Goal: Task Accomplishment & Management: Complete application form

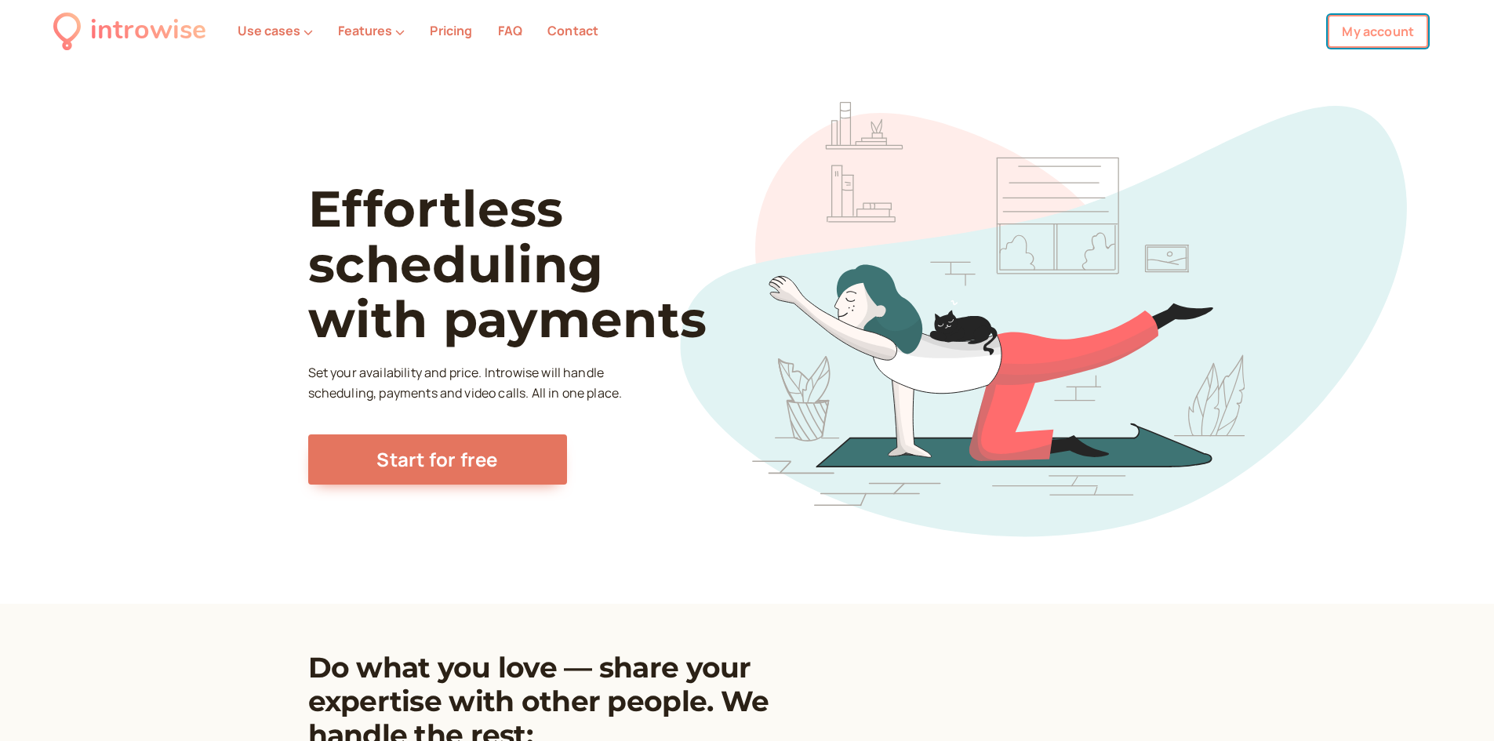
click at [1365, 35] on link "My account" at bounding box center [1378, 31] width 100 height 33
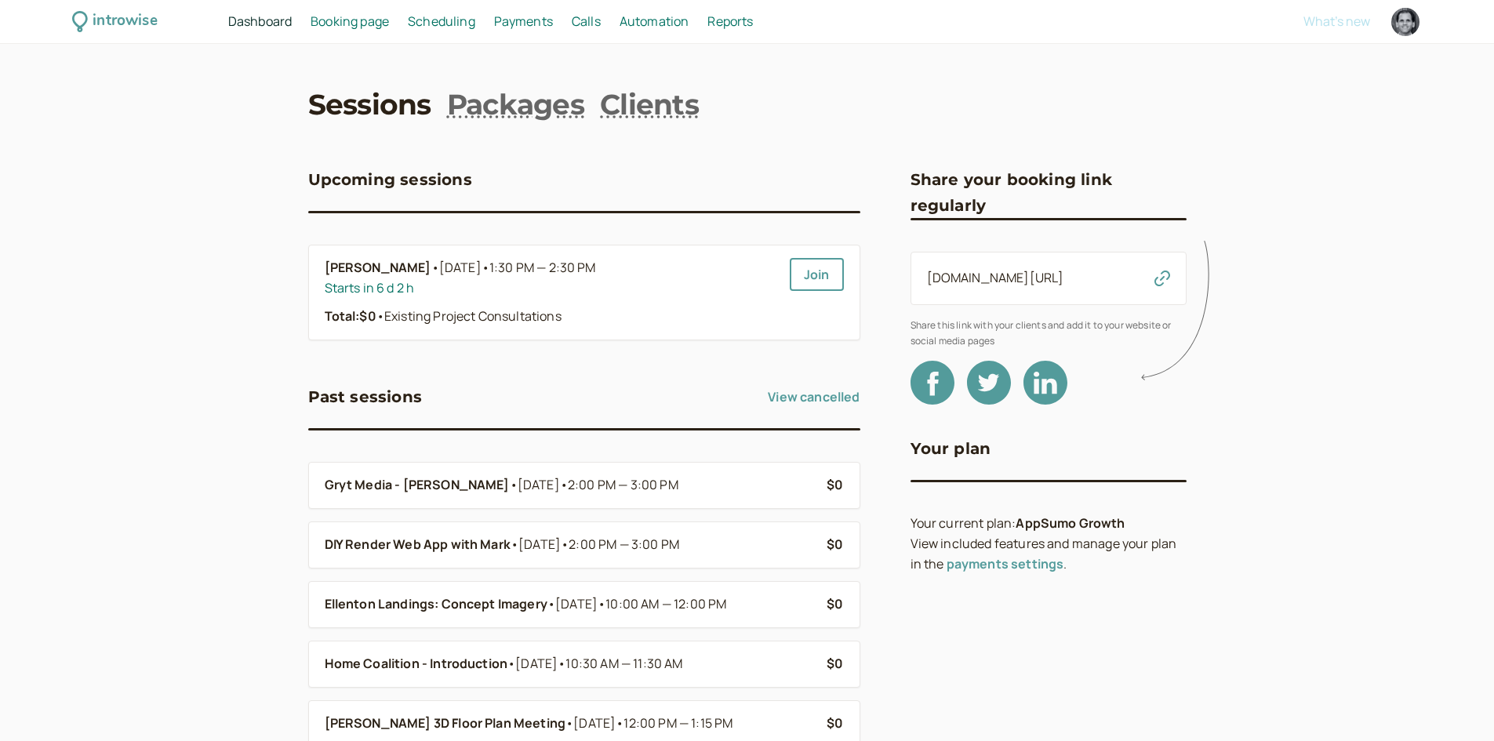
click at [454, 22] on span "Scheduling" at bounding box center [441, 21] width 67 height 17
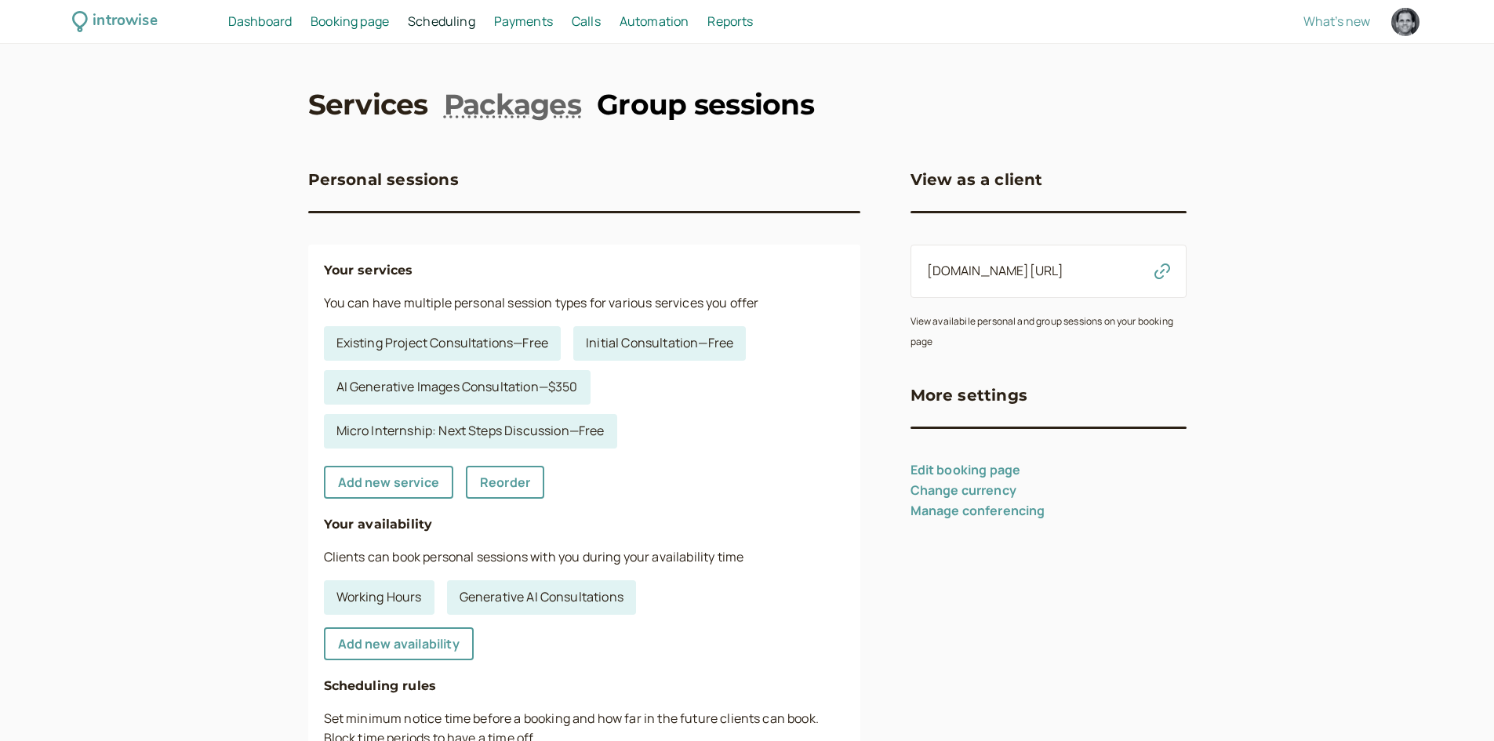
click at [638, 120] on link "Group sessions" at bounding box center [705, 104] width 217 height 39
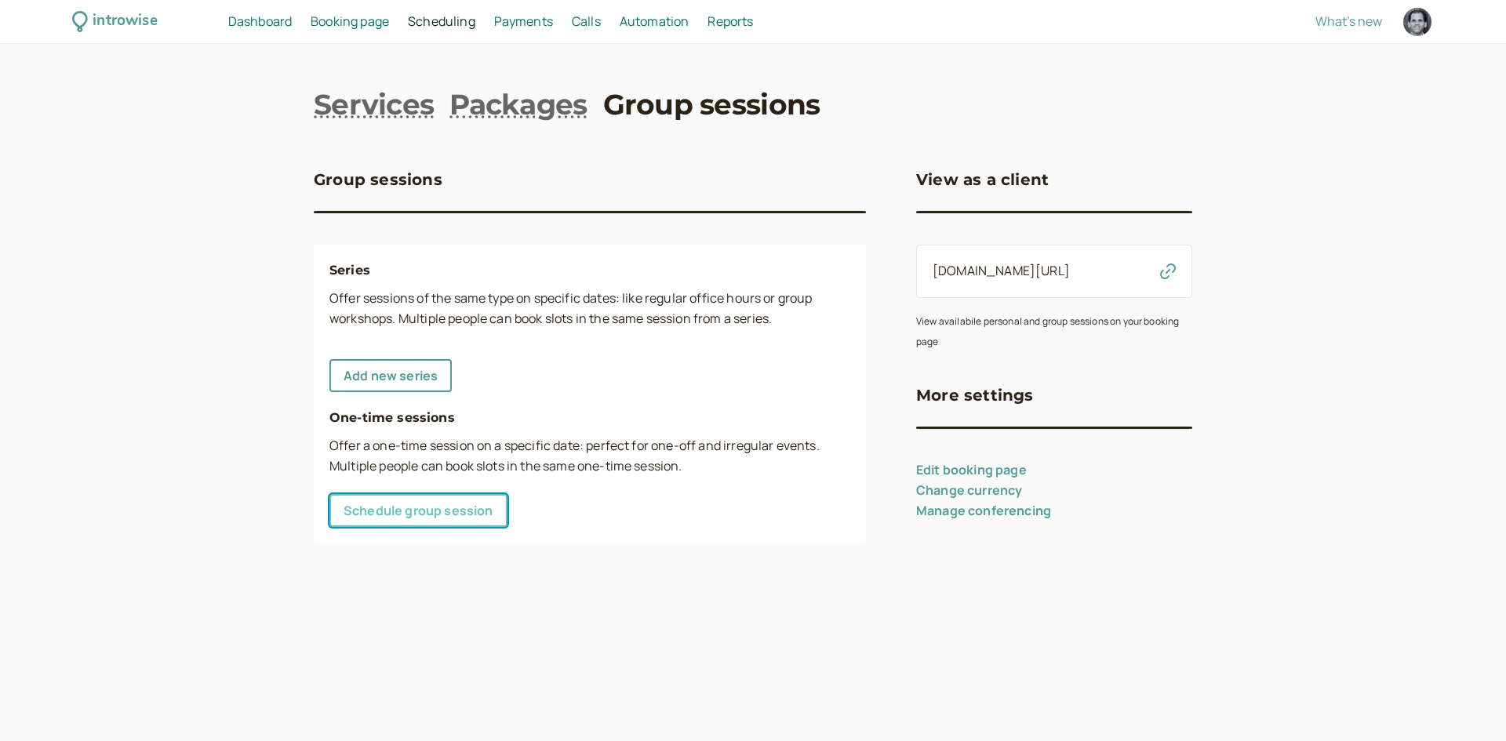
click at [446, 502] on link "Schedule group session" at bounding box center [418, 510] width 178 height 33
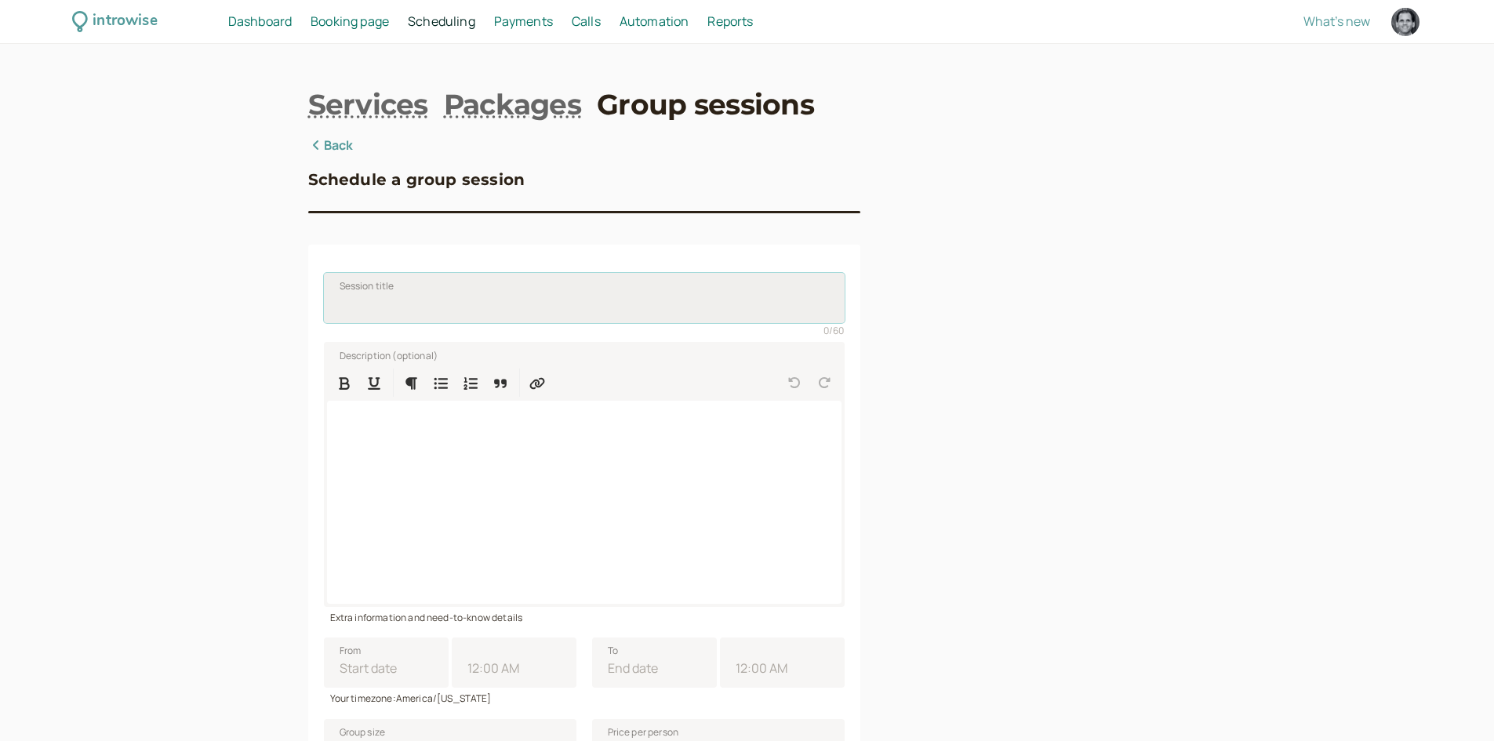
click at [434, 291] on input "Session title" at bounding box center [584, 298] width 521 height 50
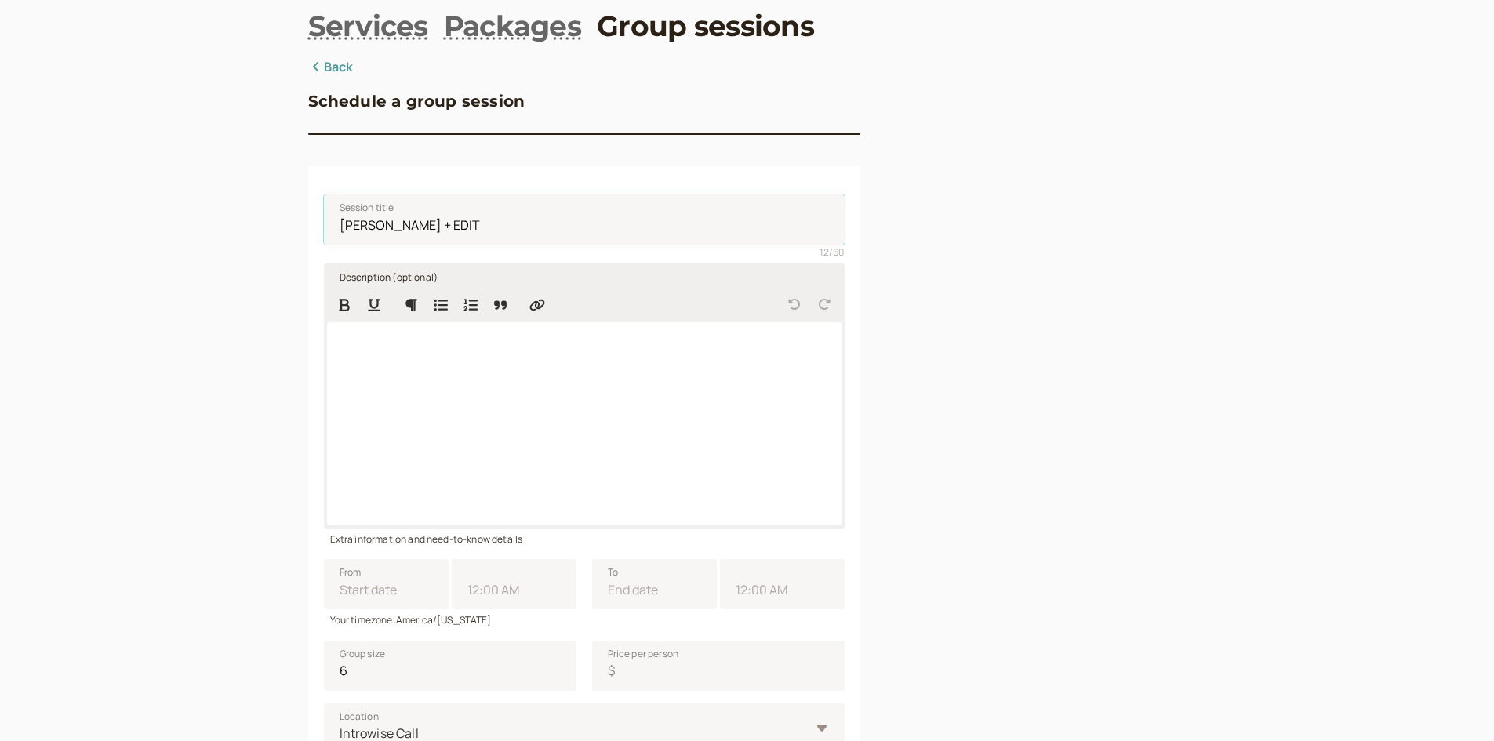
scroll to position [235, 0]
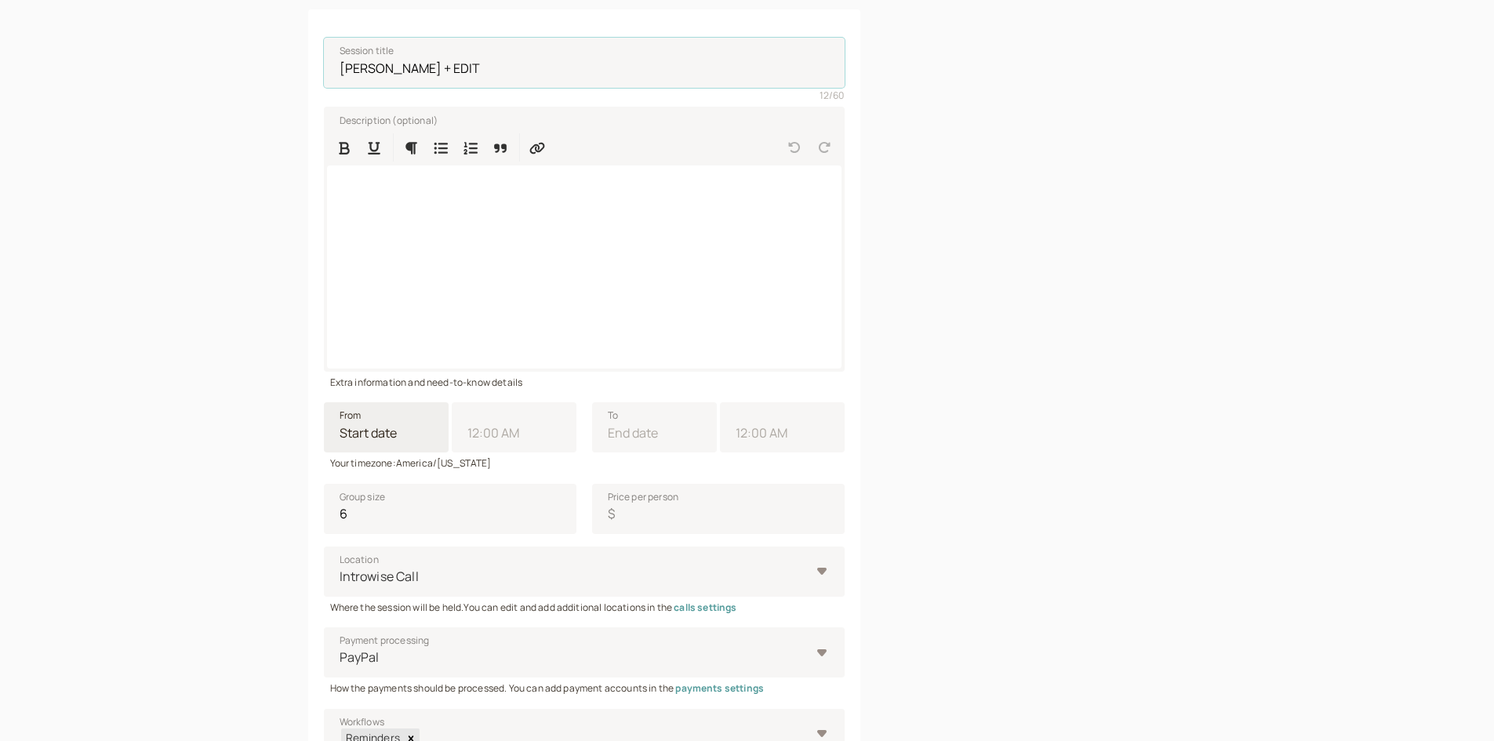
type input "[PERSON_NAME] + EDIT"
click at [396, 442] on input "From" at bounding box center [386, 427] width 125 height 50
click at [361, 554] on div "7" at bounding box center [360, 554] width 21 height 21
click at [361, 453] on input "From Next Month [DATE] Su Mo Tu We Th Fr Sa 28 29 30 1 2 3 4 5 6 7 8 9 10 11 12…" at bounding box center [386, 427] width 125 height 50
type input "[DATE]"
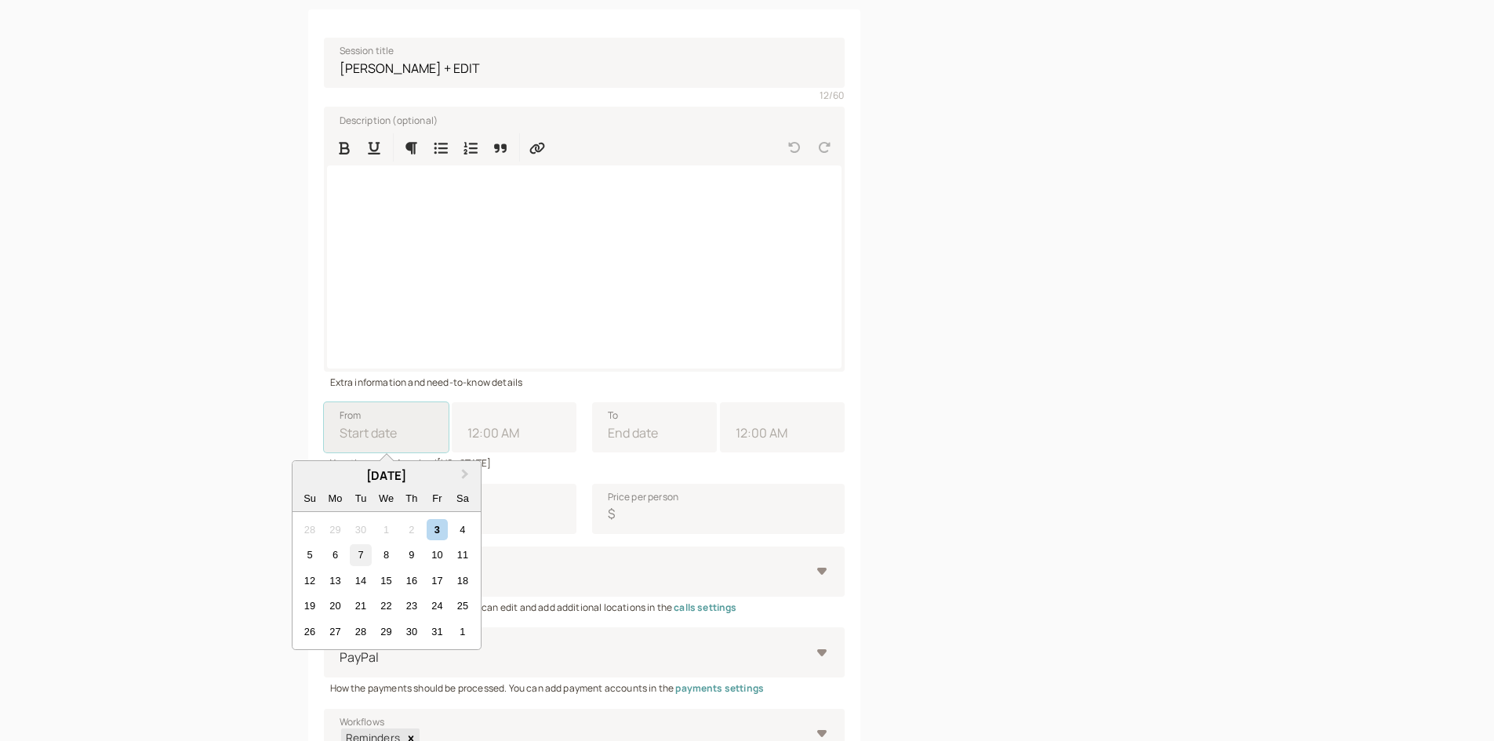
type input "11:00 AM"
type input "[DATE]"
type input "12:00 PM"
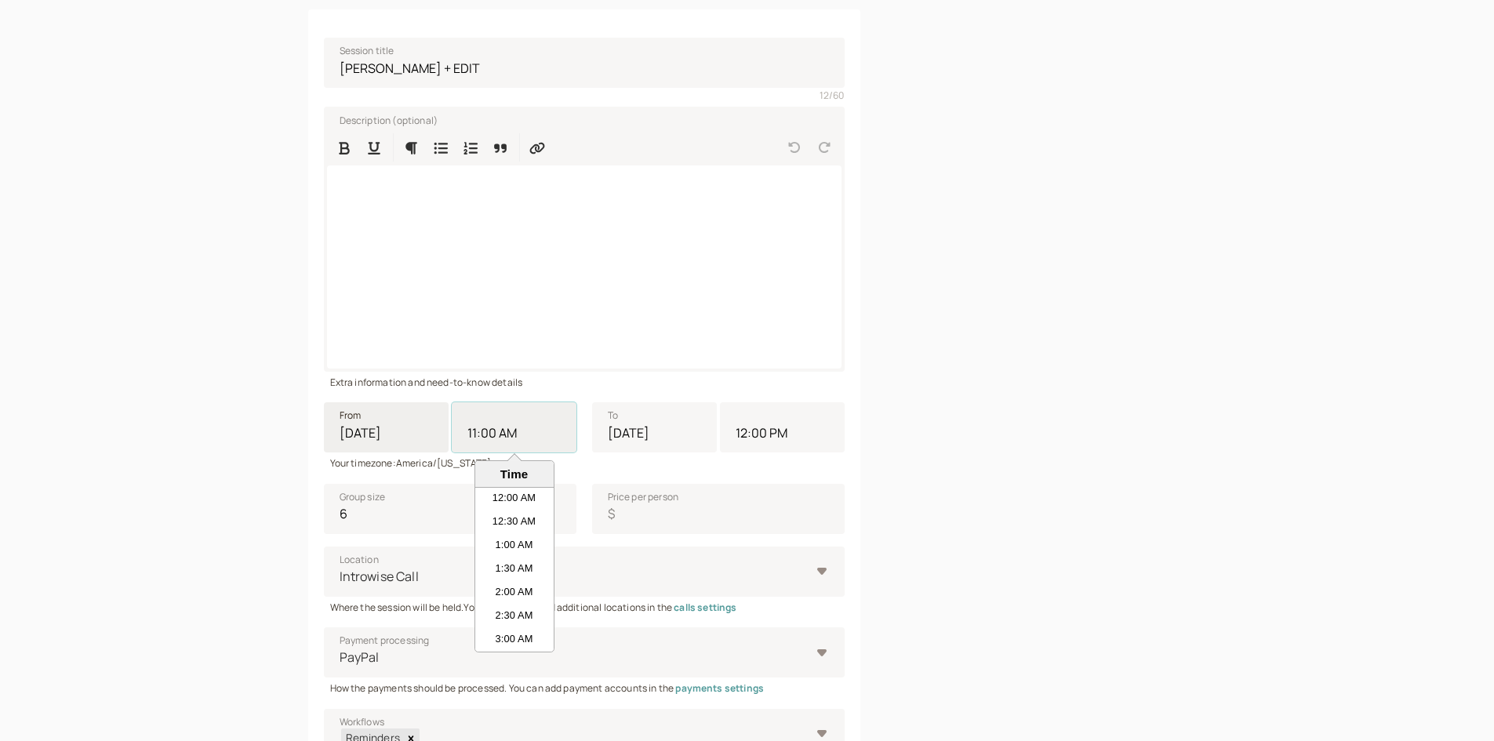
click at [482, 431] on input "11:00 AM" at bounding box center [514, 427] width 125 height 50
click at [514, 524] on li "10:00 AM" at bounding box center [514, 523] width 78 height 24
click at [514, 453] on input "11:00 AM" at bounding box center [514, 427] width 125 height 50
type input "10:00 AM"
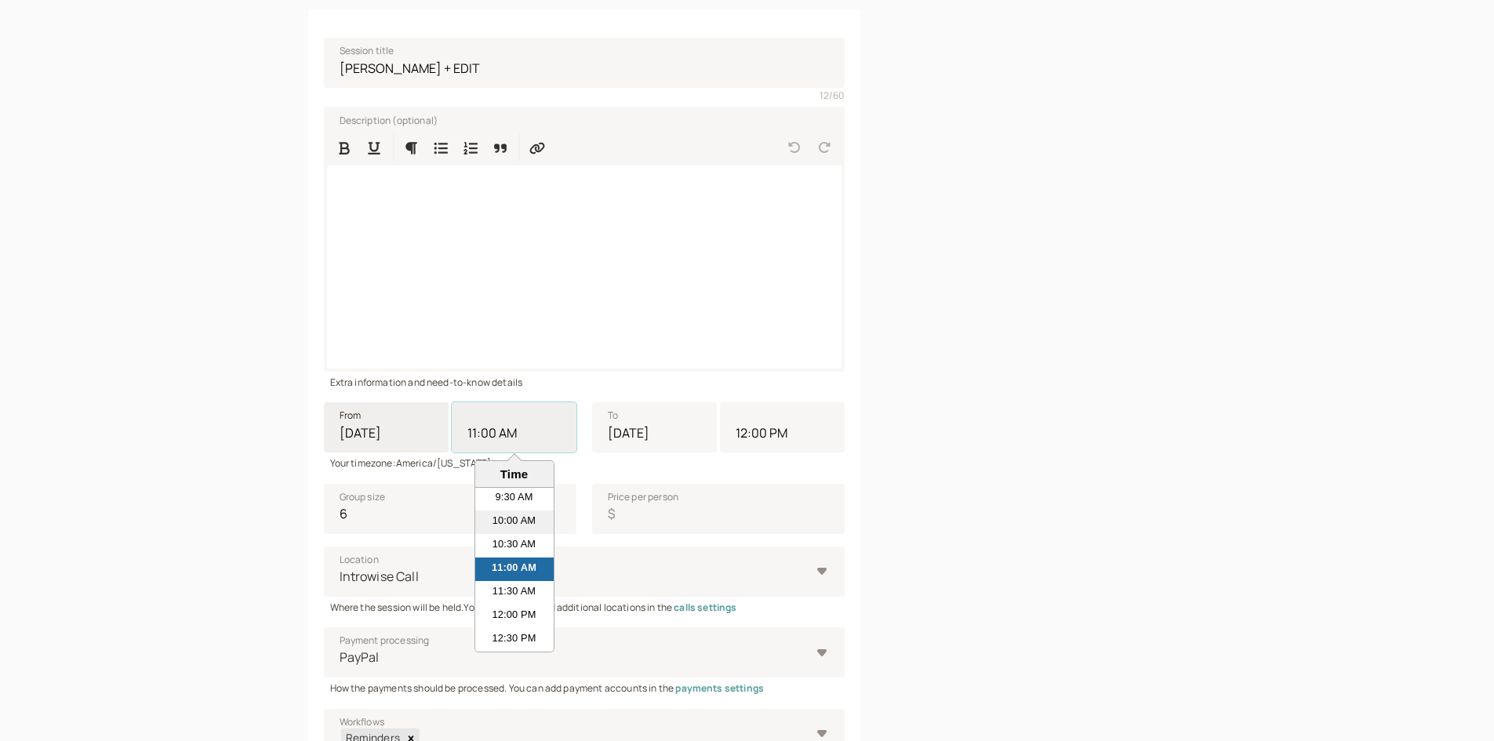
type input "11:00 AM"
click at [905, 478] on div "Schedule a group session Session title [PERSON_NAME] + EDIT 12 / 60 Description…" at bounding box center [747, 405] width 879 height 1010
click at [557, 524] on input "6" at bounding box center [450, 509] width 253 height 50
click at [558, 522] on input "5" at bounding box center [450, 509] width 253 height 50
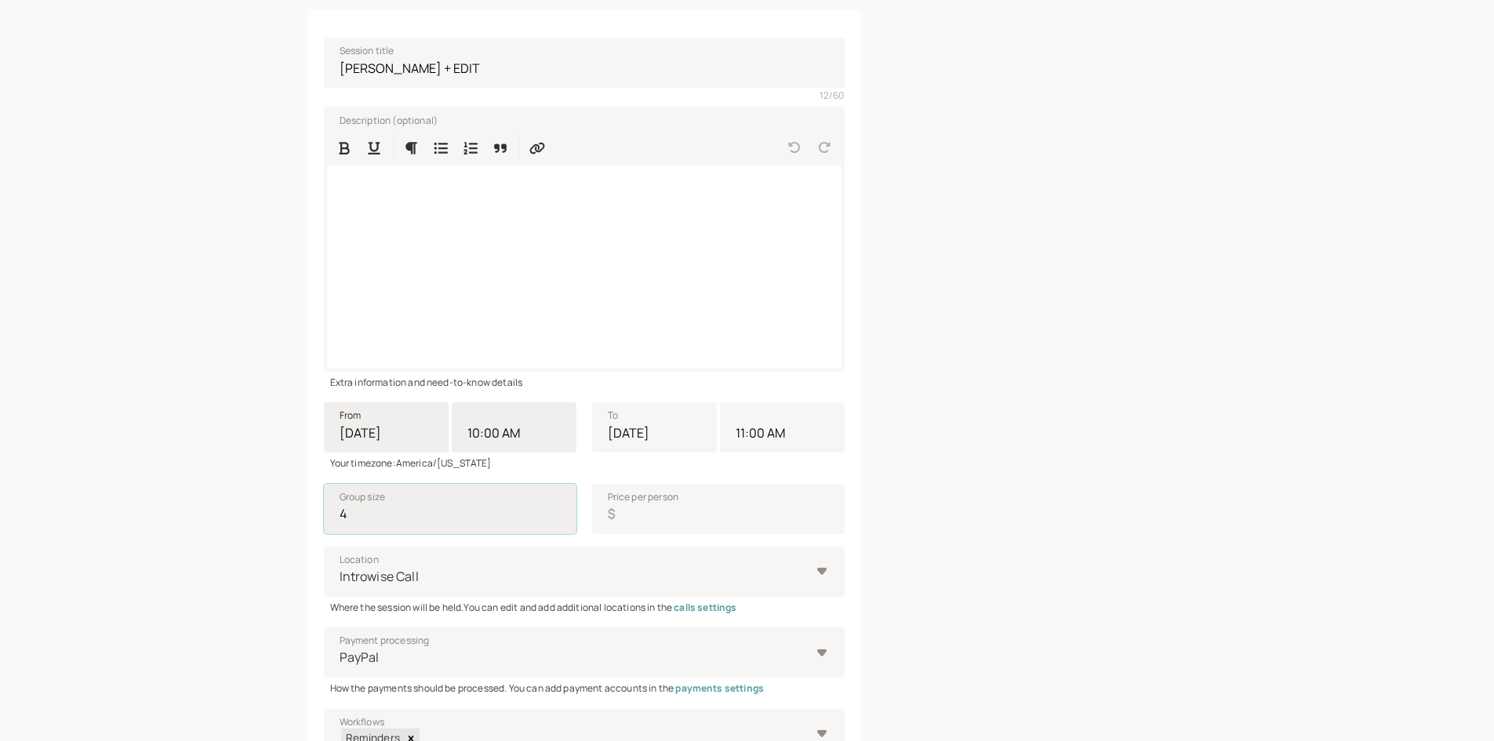
click at [558, 522] on input "4" at bounding box center [450, 509] width 253 height 50
click at [558, 522] on input "3" at bounding box center [450, 509] width 253 height 50
type input "2"
click at [558, 522] on input "2" at bounding box center [450, 509] width 253 height 50
click at [635, 515] on input "Price per person $" at bounding box center [718, 509] width 253 height 50
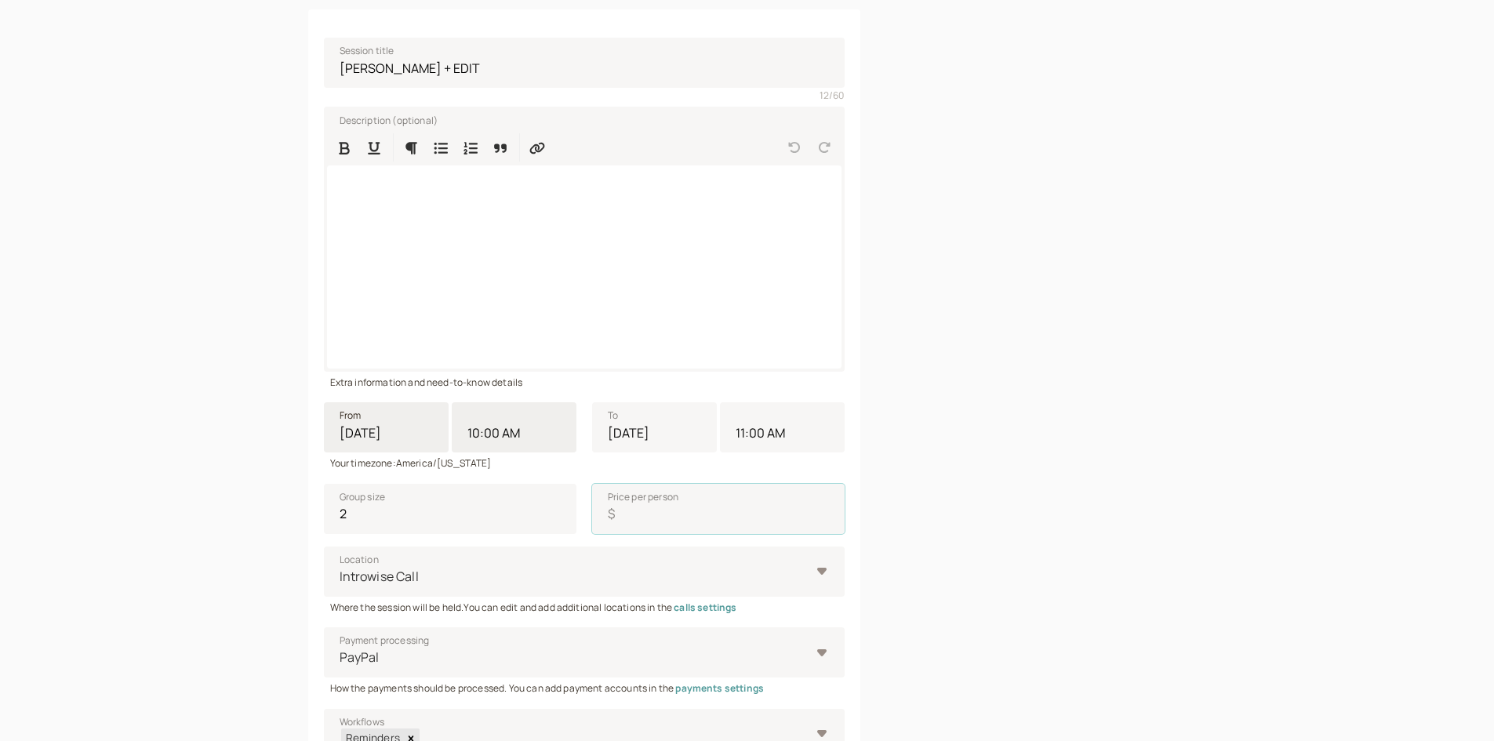
type input "0"
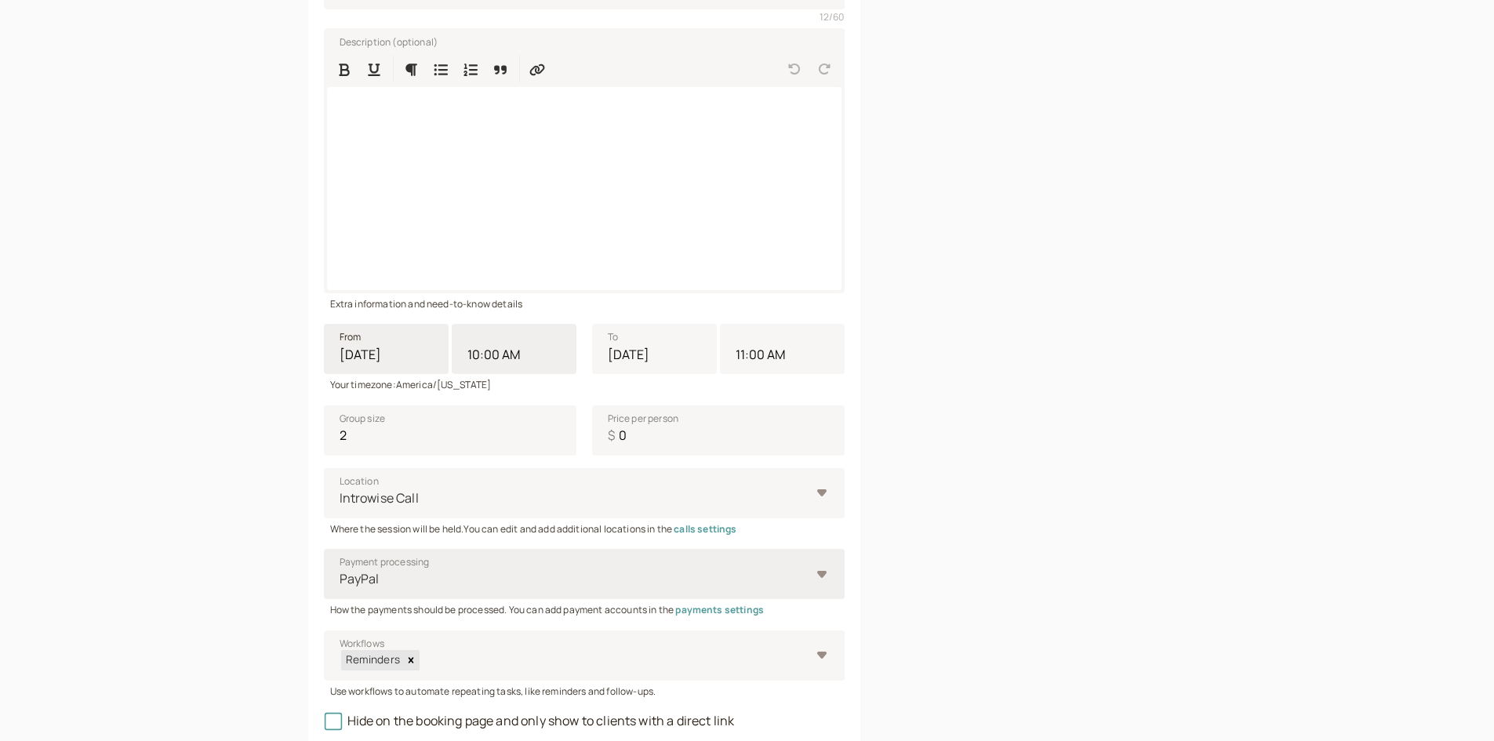
click at [584, 594] on div "PayPal" at bounding box center [576, 579] width 472 height 29
click at [340, 588] on input "Payment processing PayPal" at bounding box center [339, 579] width 2 height 18
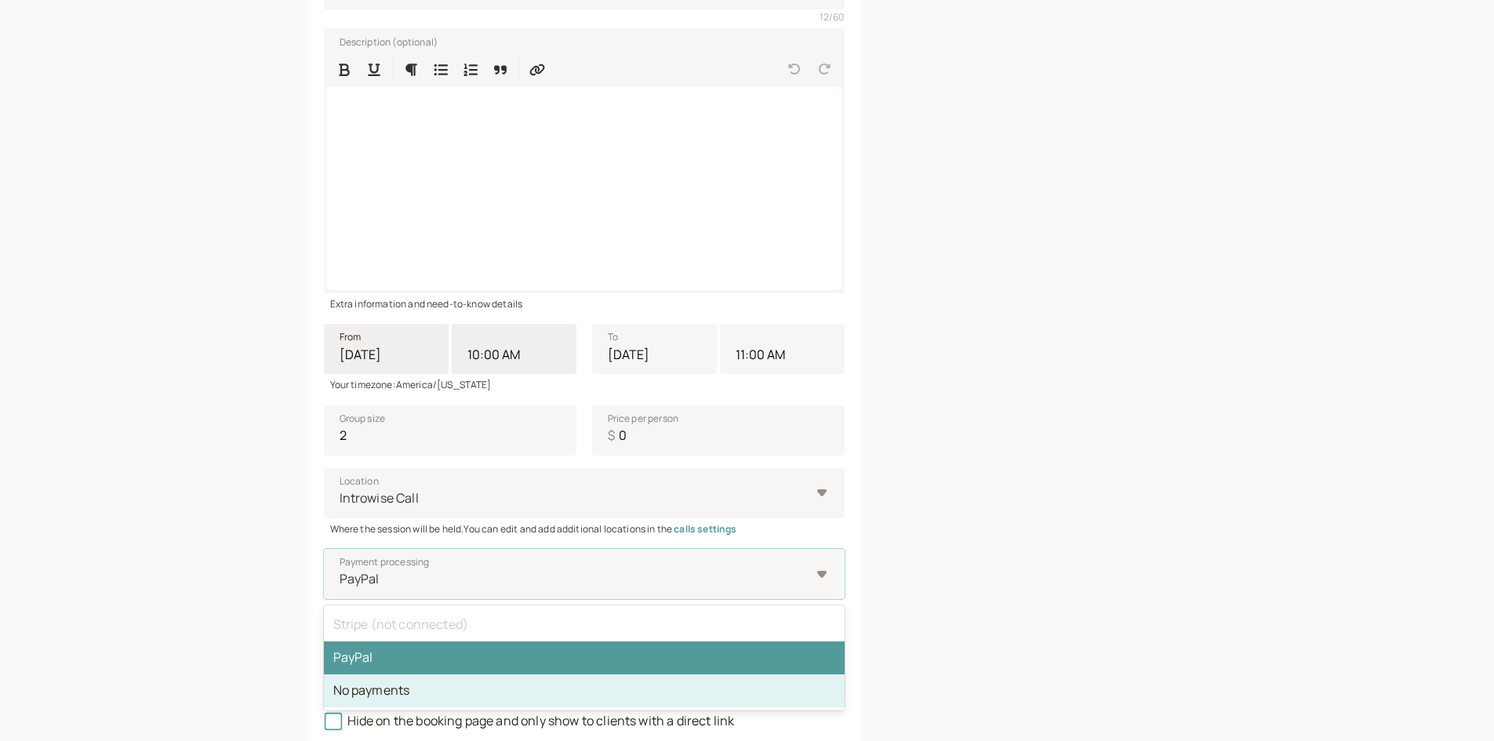
click at [562, 684] on div "No payments" at bounding box center [584, 691] width 521 height 33
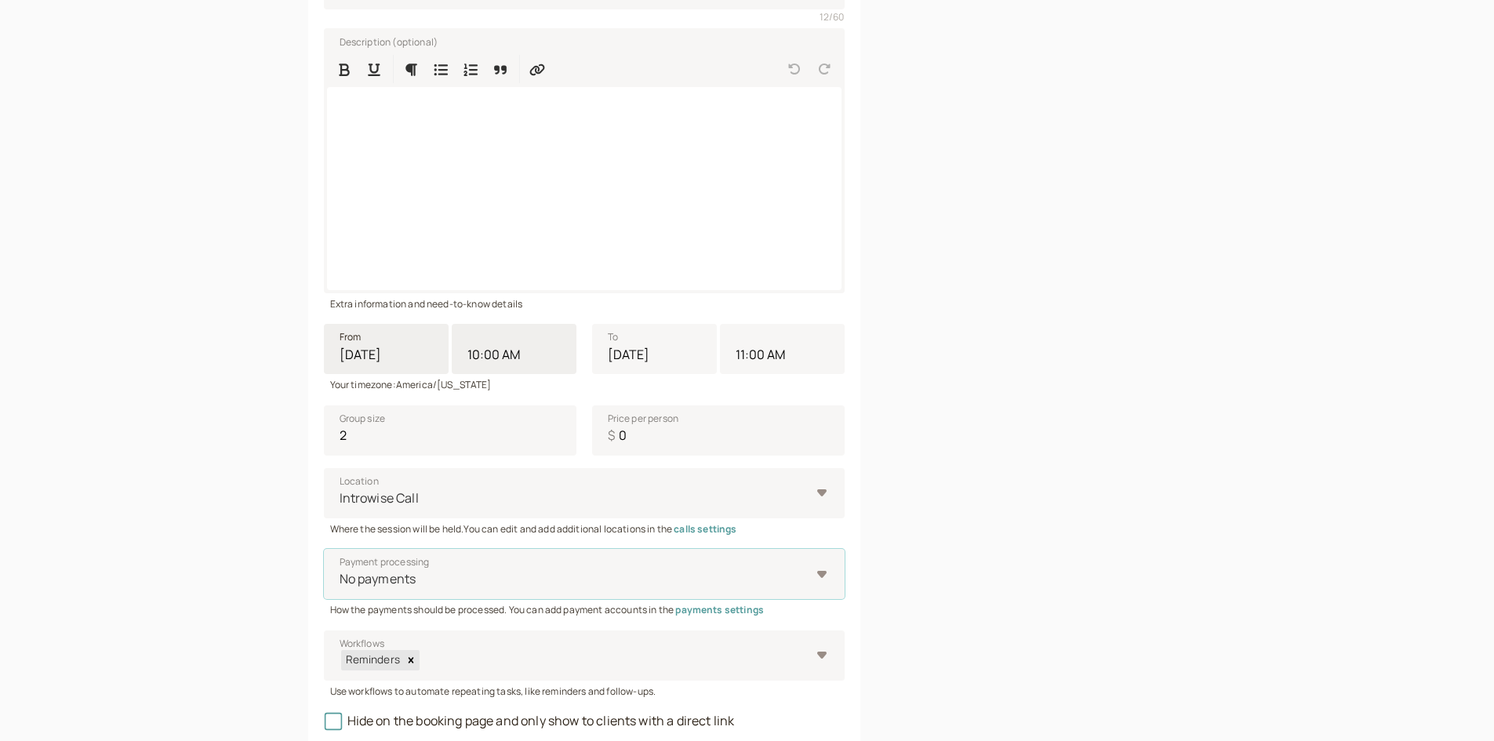
scroll to position [392, 0]
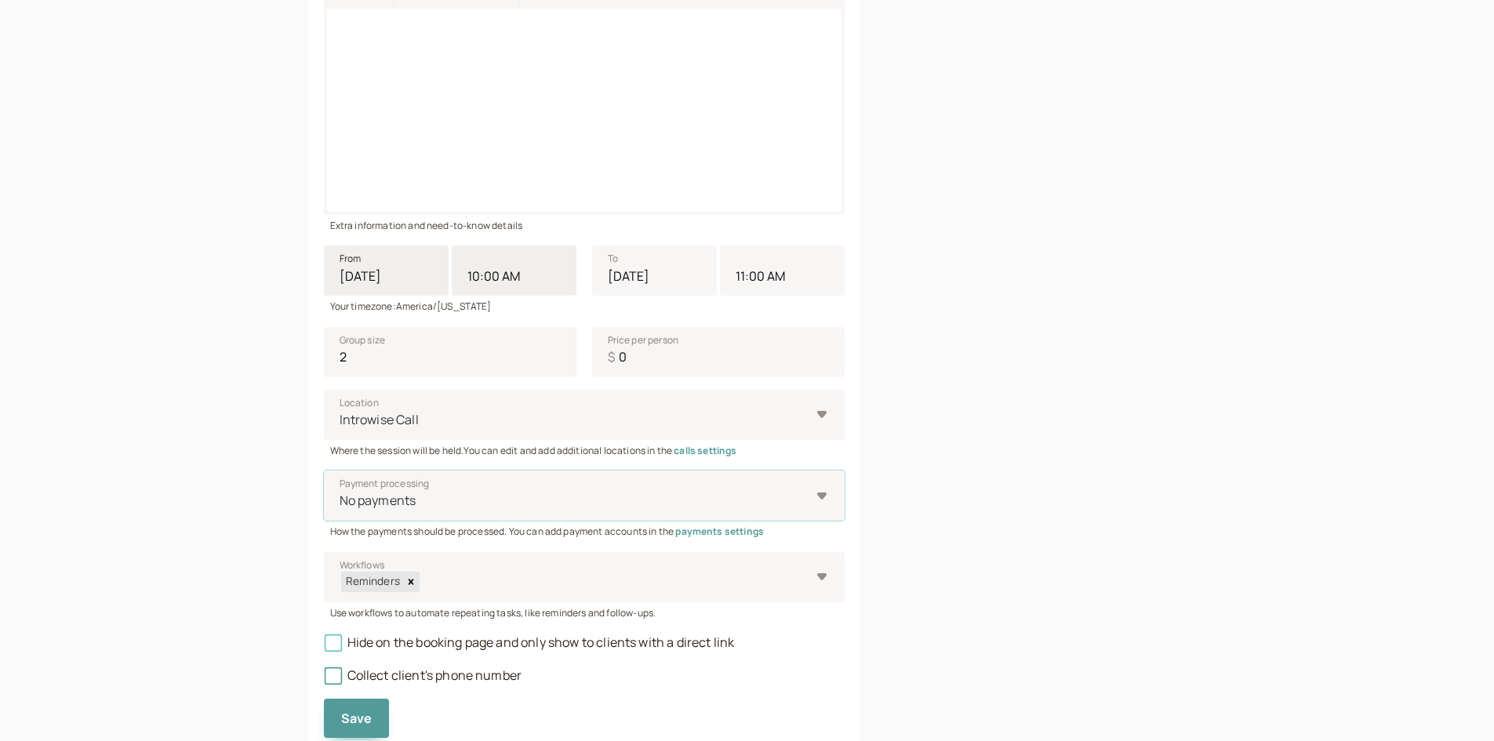
click at [504, 638] on span "Hide on the booking page and only show to clients with a direct link" at bounding box center [529, 642] width 411 height 17
click at [324, 647] on input "Hide on the booking page and only show to clients with a direct link" at bounding box center [324, 647] width 0 height 0
click at [362, 718] on span "Save" at bounding box center [356, 718] width 31 height 17
